Goal: Task Accomplishment & Management: Use online tool/utility

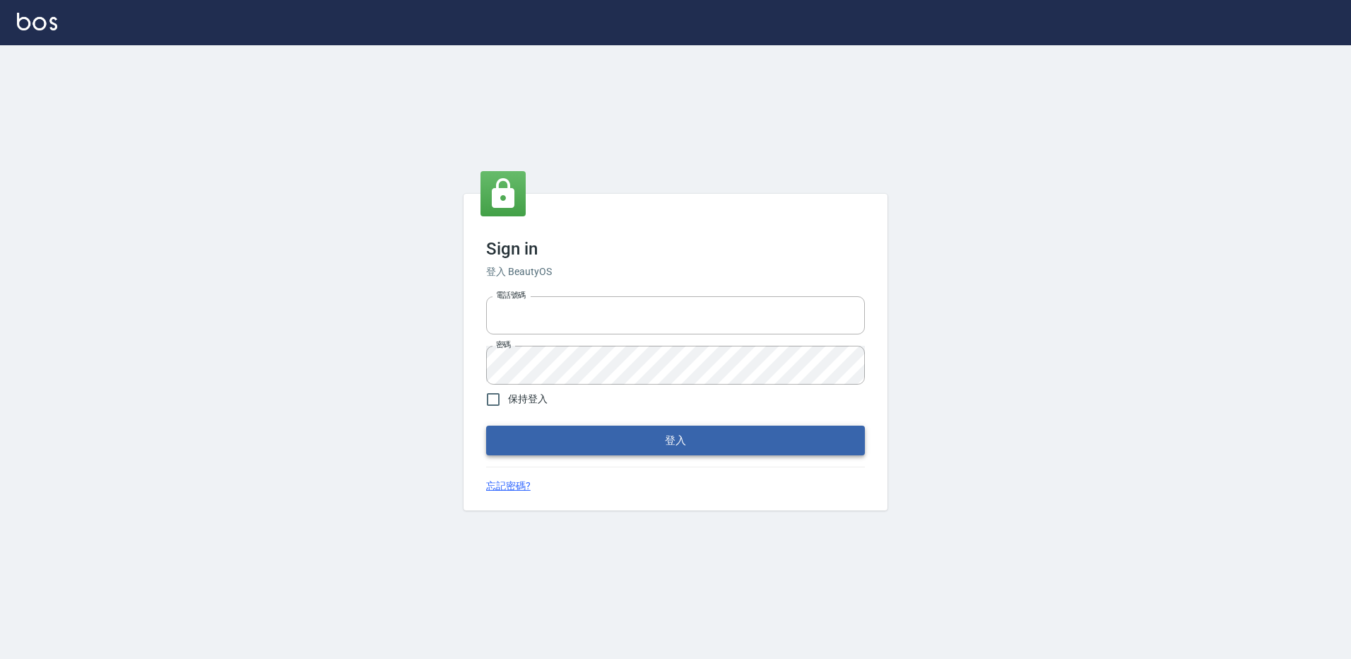
type input "27222158"
click at [775, 432] on button "登入" at bounding box center [675, 440] width 379 height 30
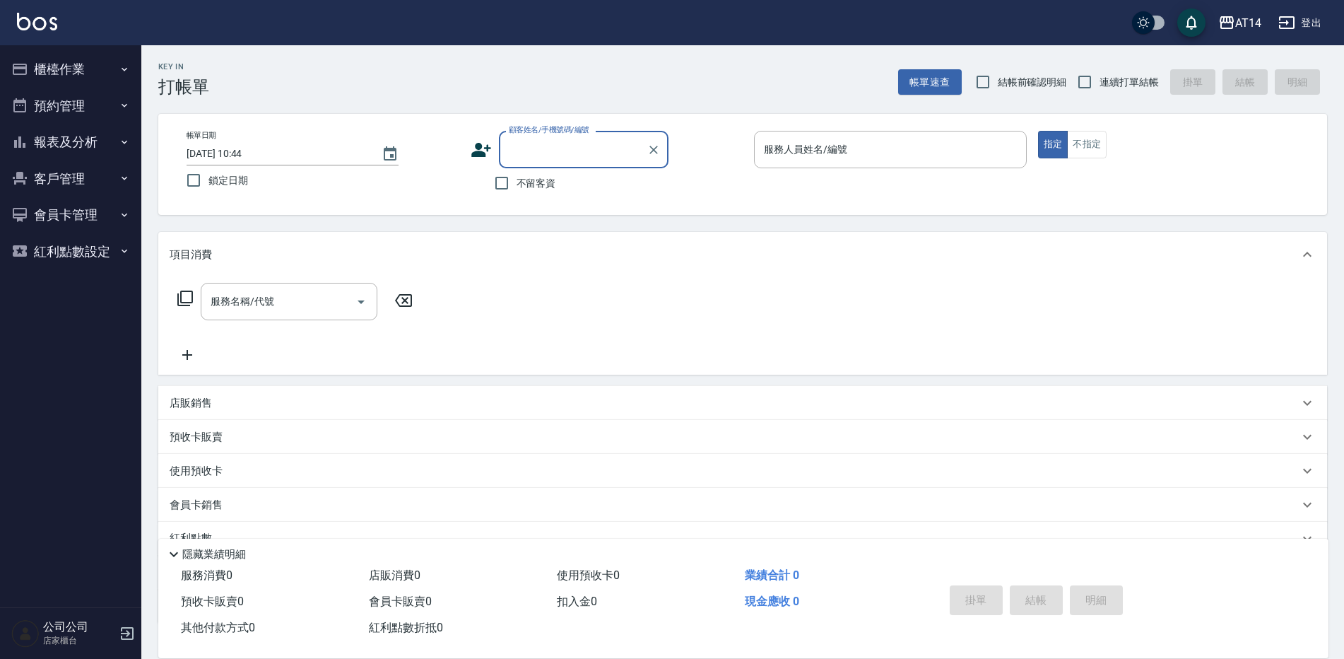
click at [64, 62] on button "櫃檯作業" at bounding box center [71, 69] width 130 height 37
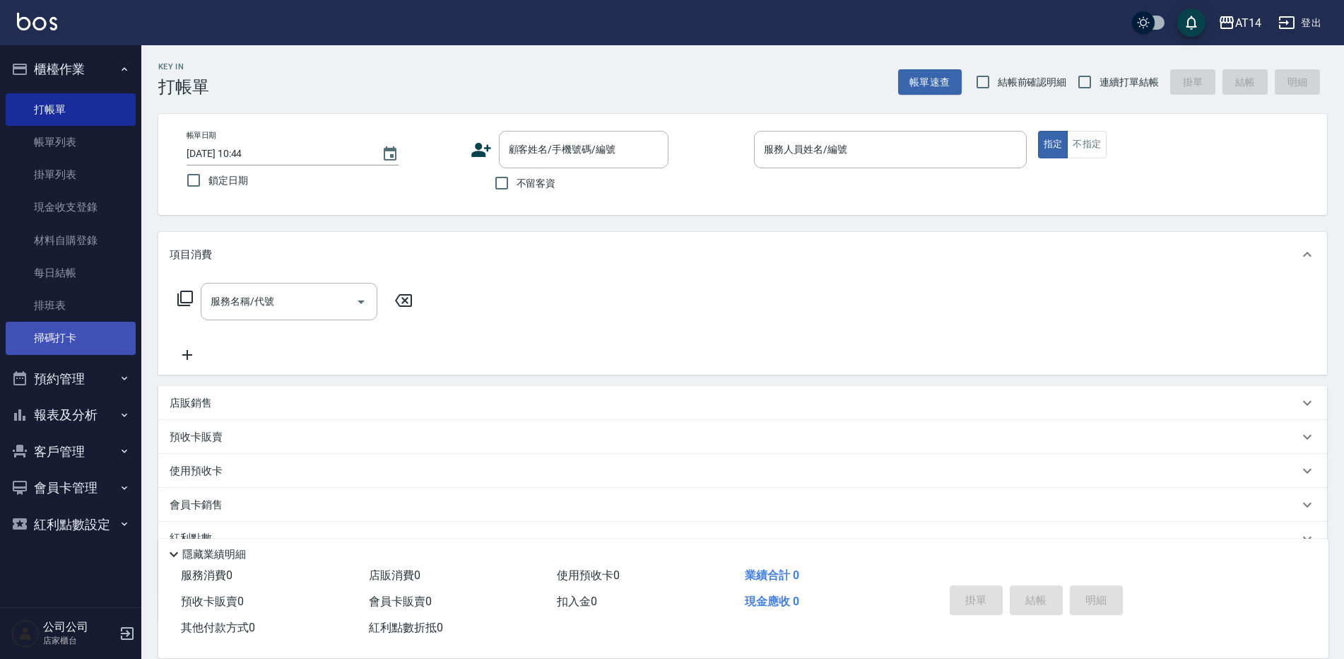
click at [98, 326] on link "掃碼打卡" at bounding box center [71, 338] width 130 height 33
